Goal: Submit feedback/report problem

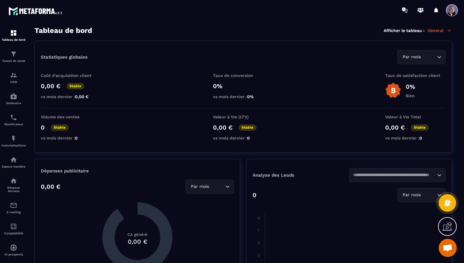
scroll to position [116, 0]
click at [454, 11] on span at bounding box center [452, 10] width 12 height 12
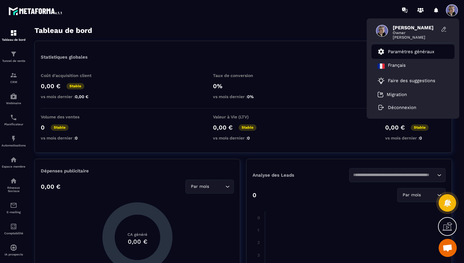
click at [411, 50] on p "Paramètres généraux" at bounding box center [411, 51] width 47 height 5
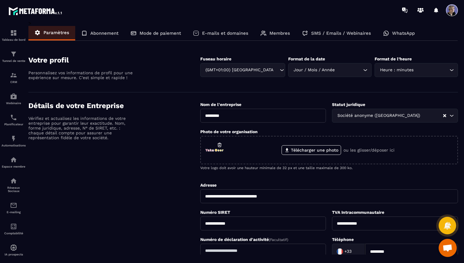
click at [233, 34] on p "E-mails et domaines" at bounding box center [225, 33] width 46 height 5
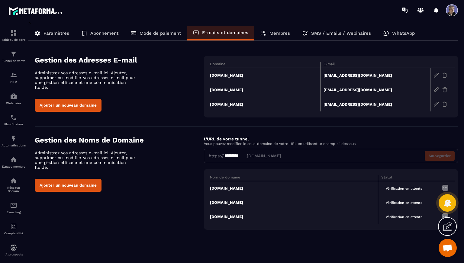
click at [444, 251] on span "Ouvrir le chat" at bounding box center [448, 248] width 10 height 8
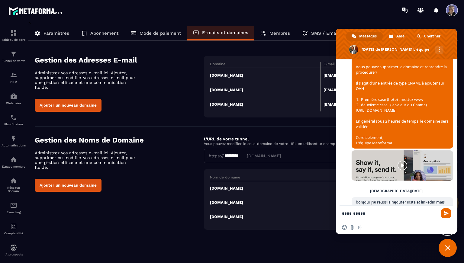
scroll to position [92, 0]
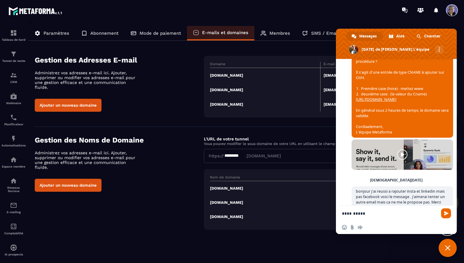
click at [404, 163] on link at bounding box center [403, 155] width 102 height 30
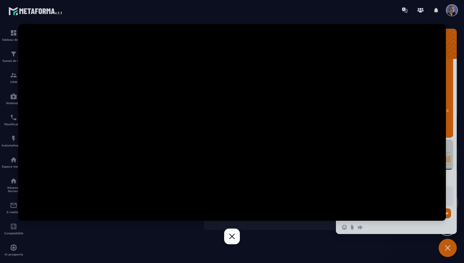
click at [451, 190] on div at bounding box center [232, 131] width 464 height 263
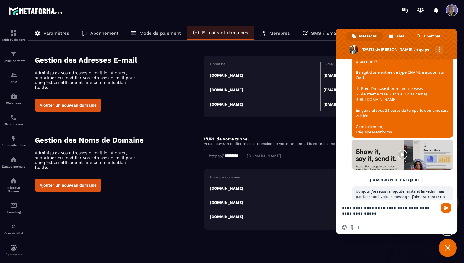
click at [450, 13] on span at bounding box center [452, 10] width 12 height 12
drag, startPoint x: 451, startPoint y: 34, endPoint x: 448, endPoint y: 50, distance: 17.1
click at [448, 50] on span at bounding box center [396, 44] width 121 height 30
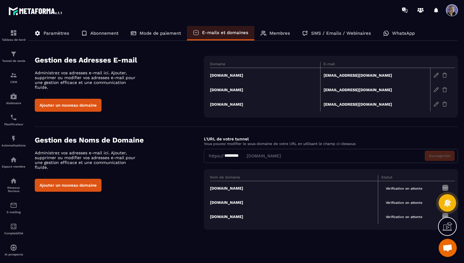
click at [457, 10] on span at bounding box center [452, 10] width 12 height 12
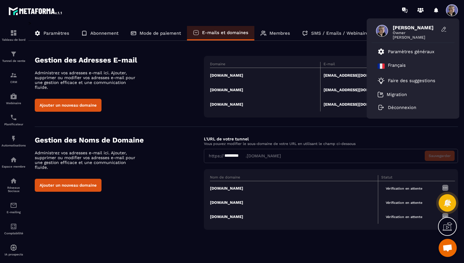
click at [452, 248] on span "Ouvrir le chat" at bounding box center [448, 248] width 18 height 18
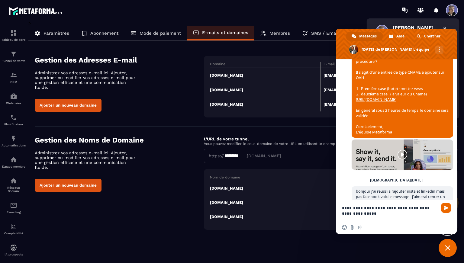
scroll to position [121, 0]
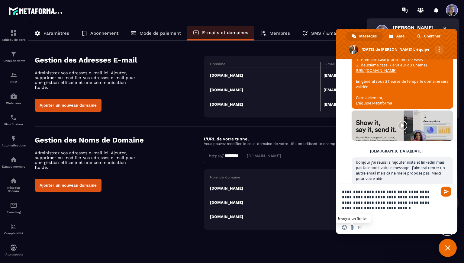
type textarea "**********"
click at [351, 228] on input "Envoyer un fichier" at bounding box center [352, 227] width 5 height 5
type input "**********"
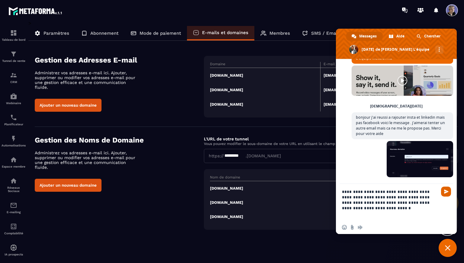
scroll to position [176, 0]
click at [445, 194] on span "Envoyer" at bounding box center [446, 191] width 5 height 5
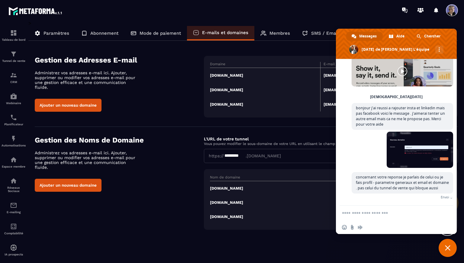
scroll to position [183, 0]
